Goal: Task Accomplishment & Management: Manage account settings

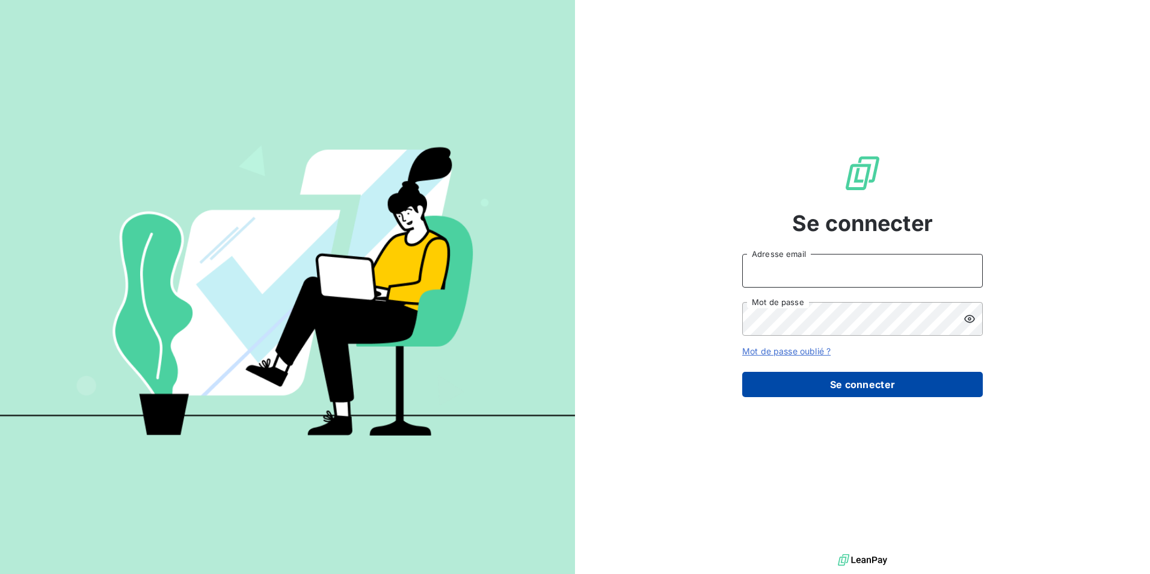
type input "abdelhouhabhellou@groupebsl.com"
click at [876, 389] on button "Se connecter" at bounding box center [862, 384] width 241 height 25
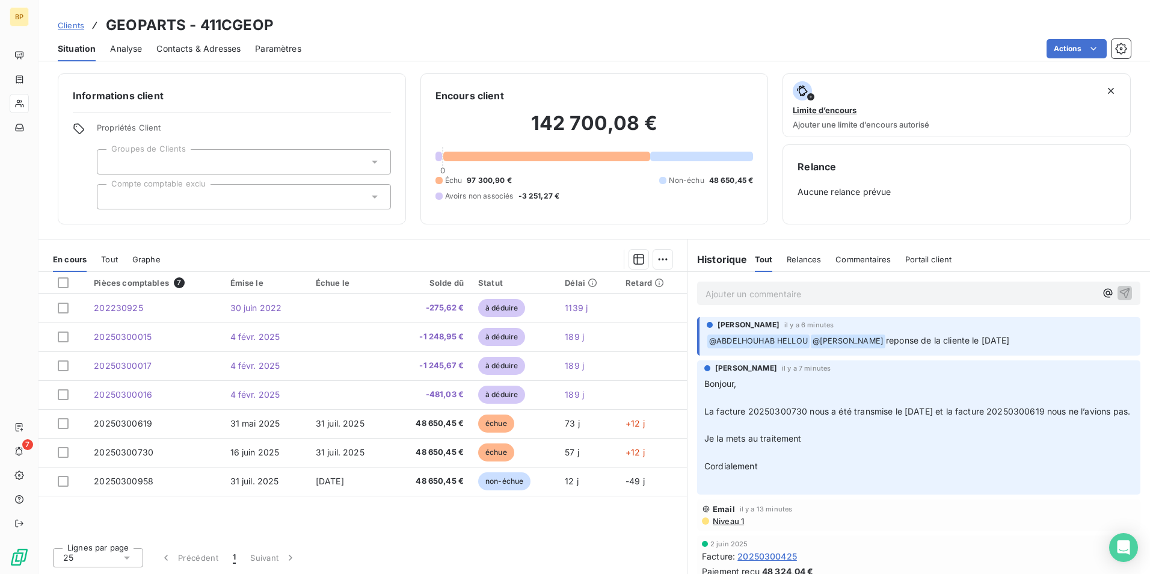
click at [738, 290] on p "Ajouter un commentaire ﻿" at bounding box center [901, 293] width 390 height 15
click at [742, 295] on p "Ajouter un commentaire ﻿" at bounding box center [901, 293] width 390 height 15
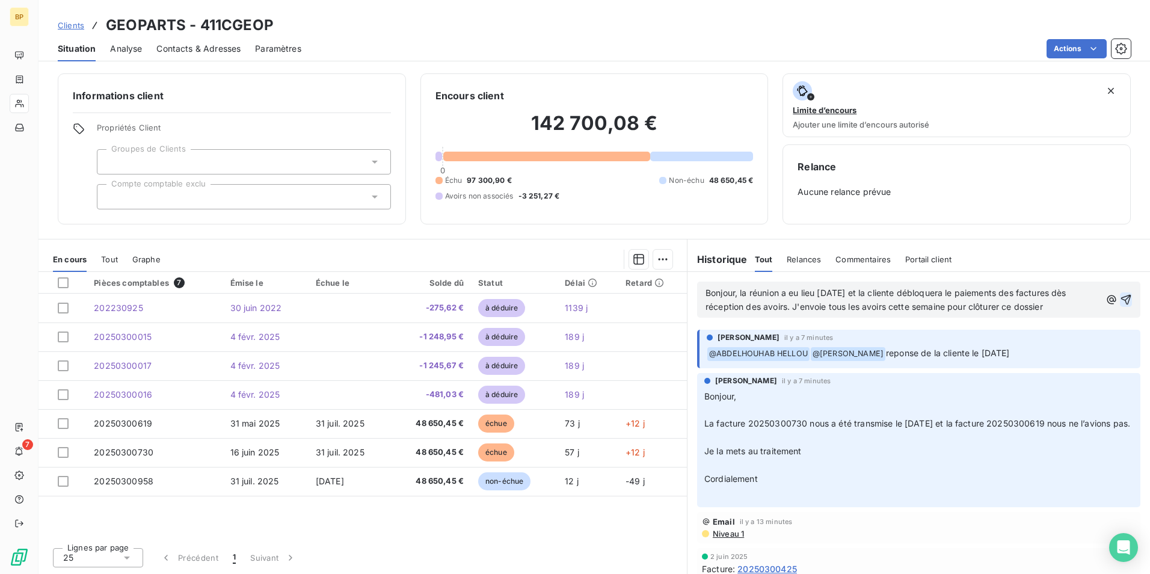
click at [1121, 297] on icon "button" at bounding box center [1126, 300] width 10 height 10
